Goal: Transaction & Acquisition: Book appointment/travel/reservation

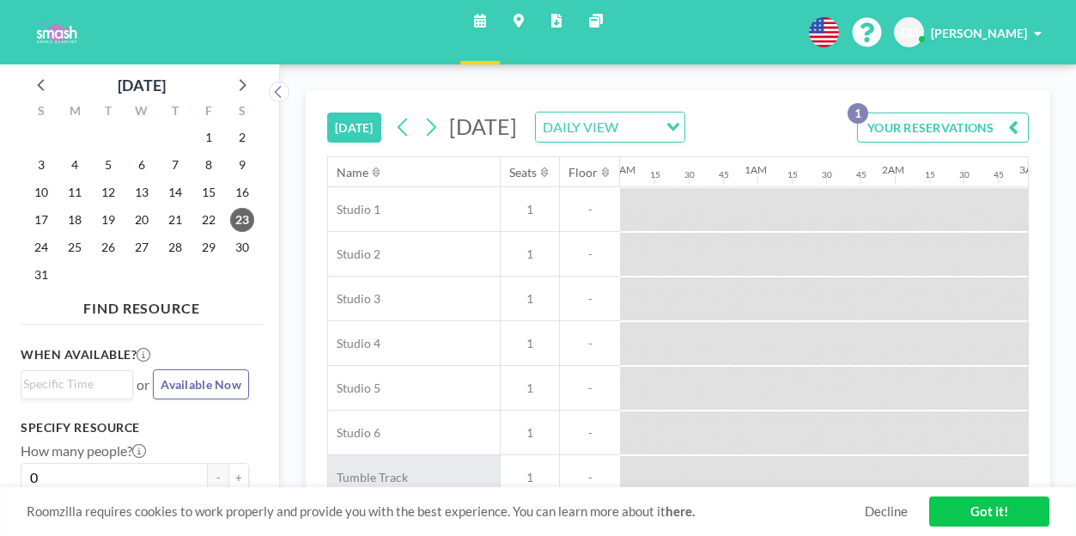
scroll to position [0, 1953]
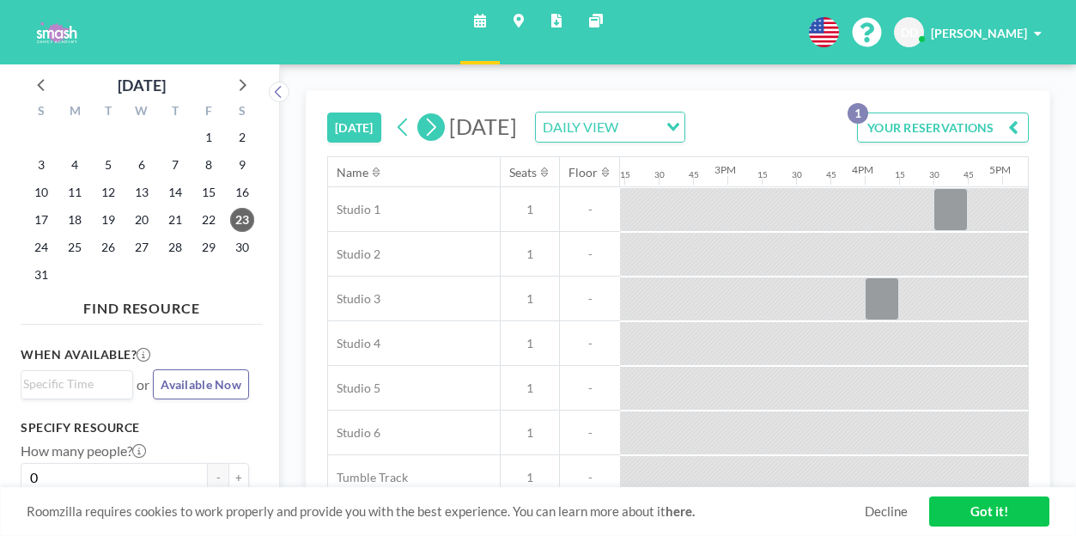
click at [422, 114] on icon at bounding box center [430, 127] width 16 height 26
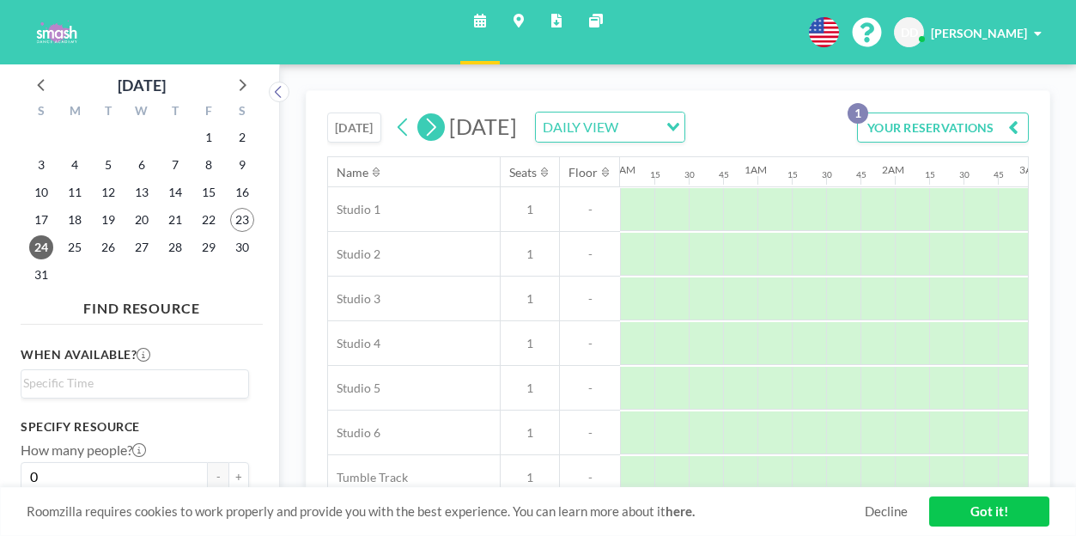
click at [422, 114] on icon at bounding box center [430, 127] width 16 height 26
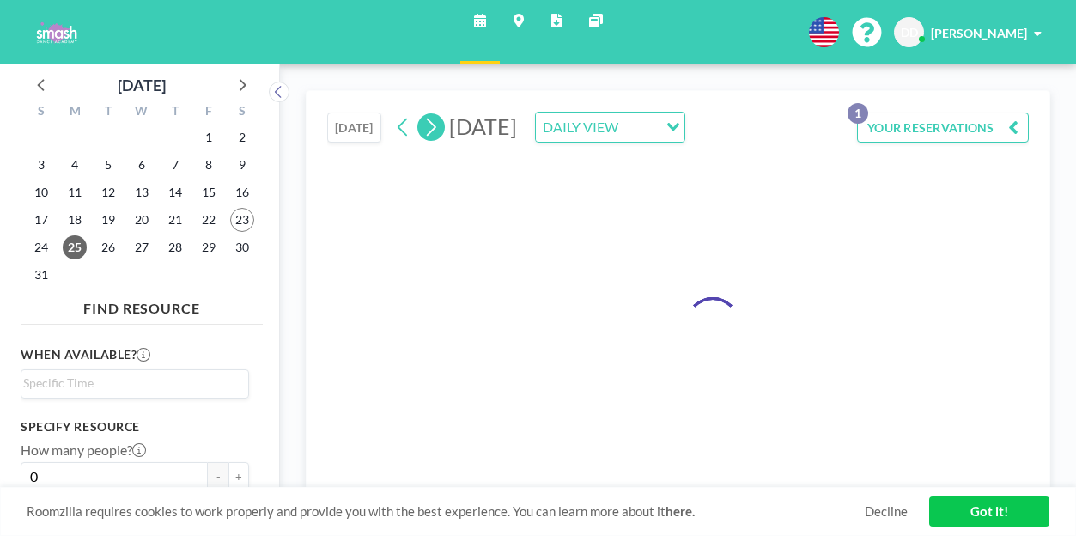
click at [422, 114] on icon at bounding box center [430, 127] width 16 height 26
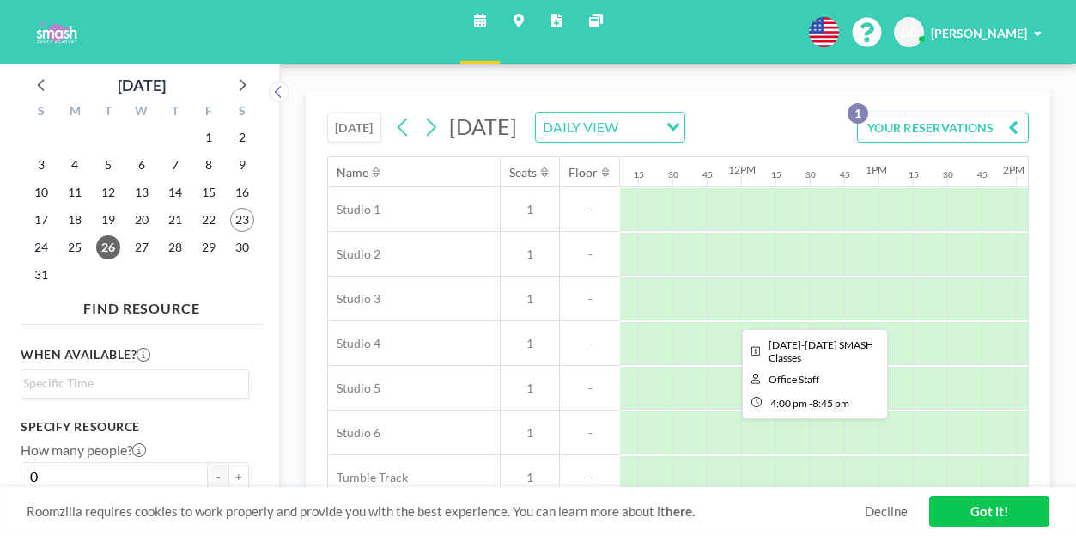
scroll to position [0, 1500]
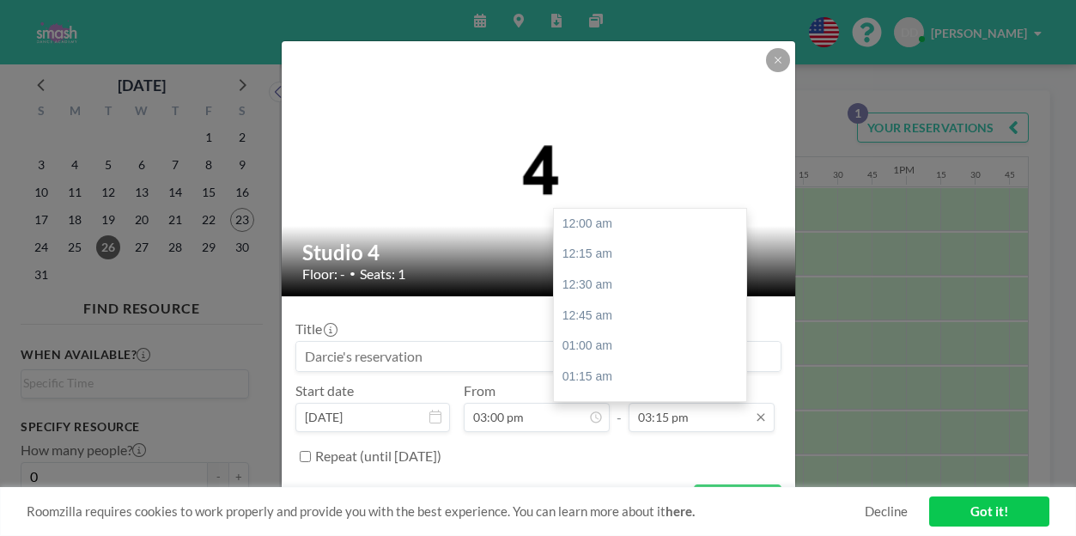
scroll to position [1671, 0]
click at [682, 403] on input "03:15 pm" at bounding box center [701, 417] width 146 height 29
type input "05:00 pm"
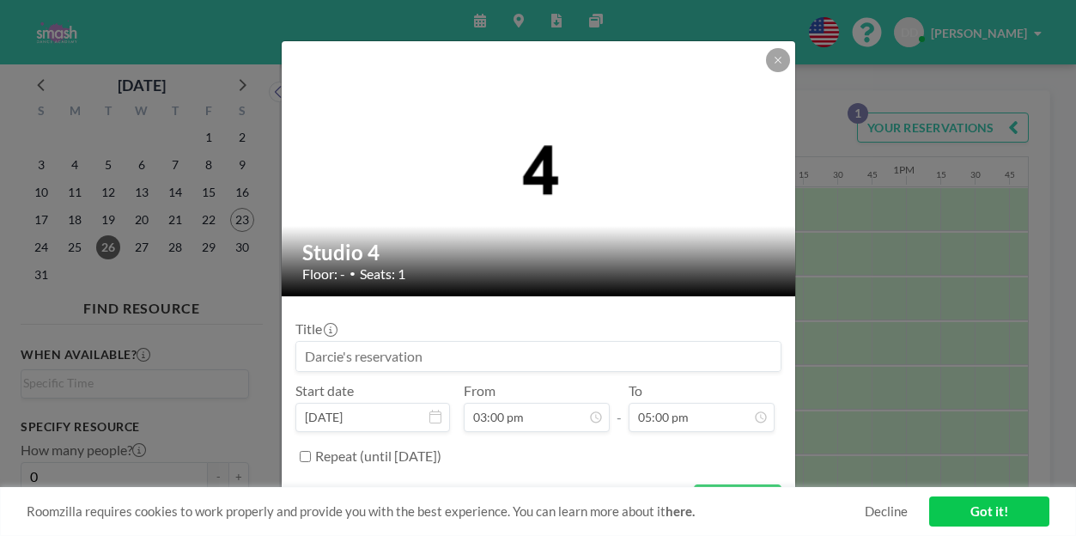
scroll to position [0, 0]
click at [537, 342] on input at bounding box center [538, 356] width 484 height 29
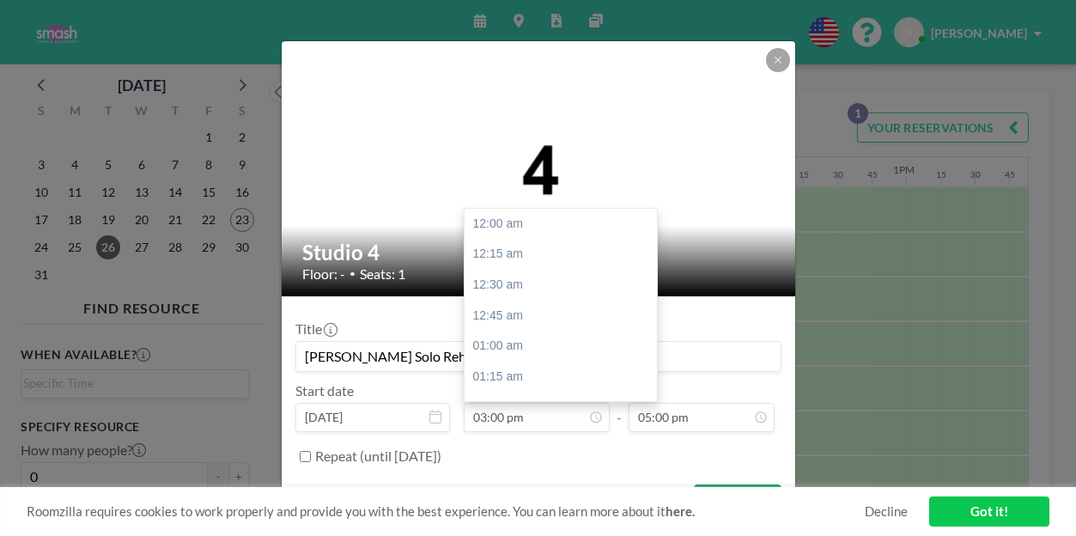
scroll to position [1644, 0]
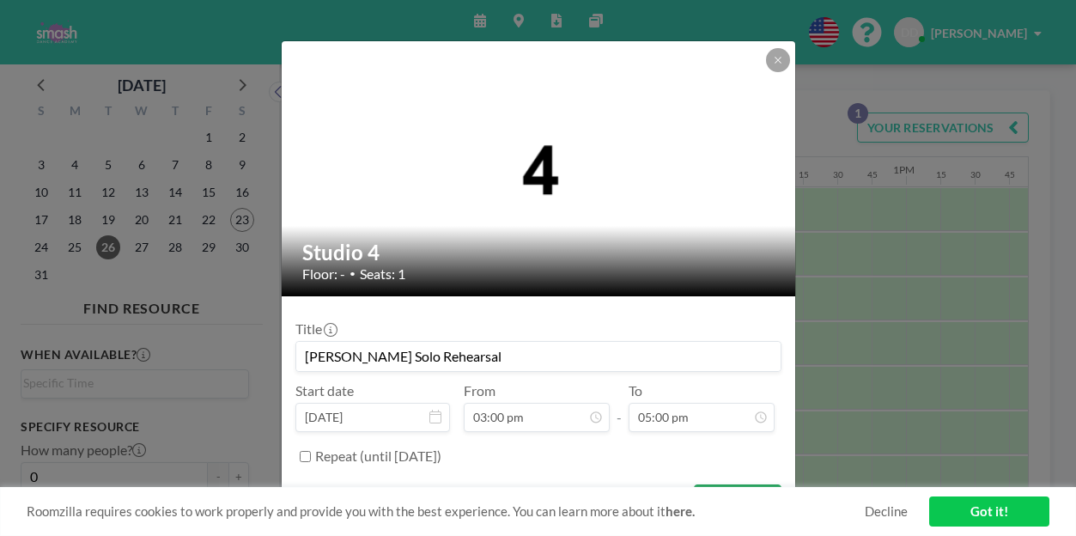
type input "[PERSON_NAME] Solo Rehearsal"
click at [706, 484] on button "BOOK NOW" at bounding box center [737, 499] width 87 height 30
